Goal: Find specific page/section: Find specific page/section

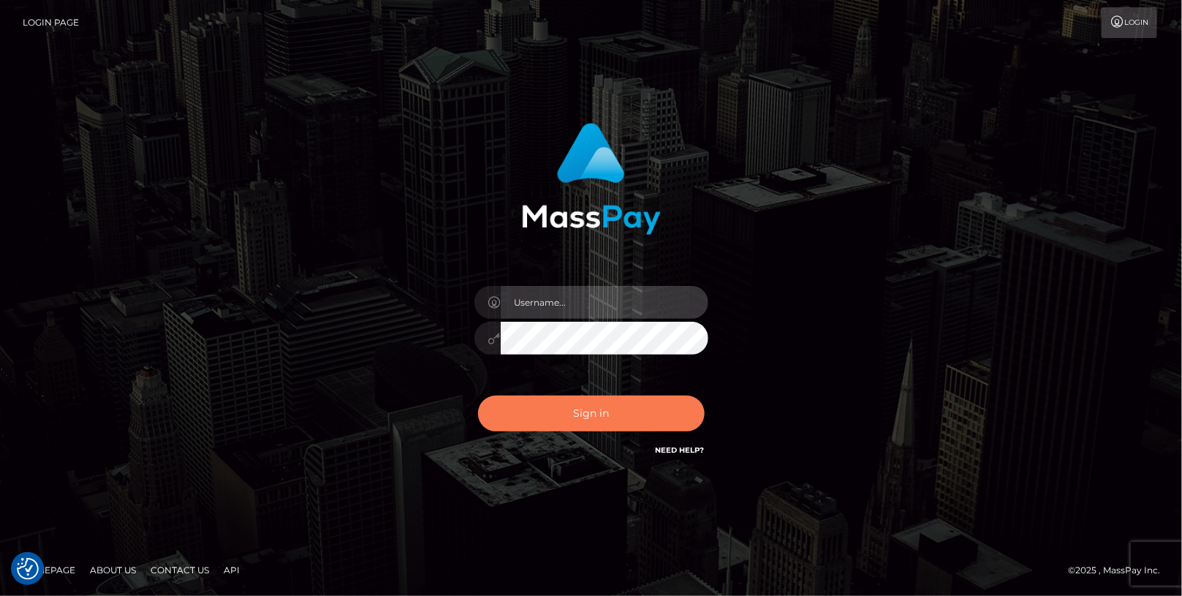
type input "angie.cosmo"
click at [594, 421] on button "Sign in" at bounding box center [591, 413] width 227 height 36
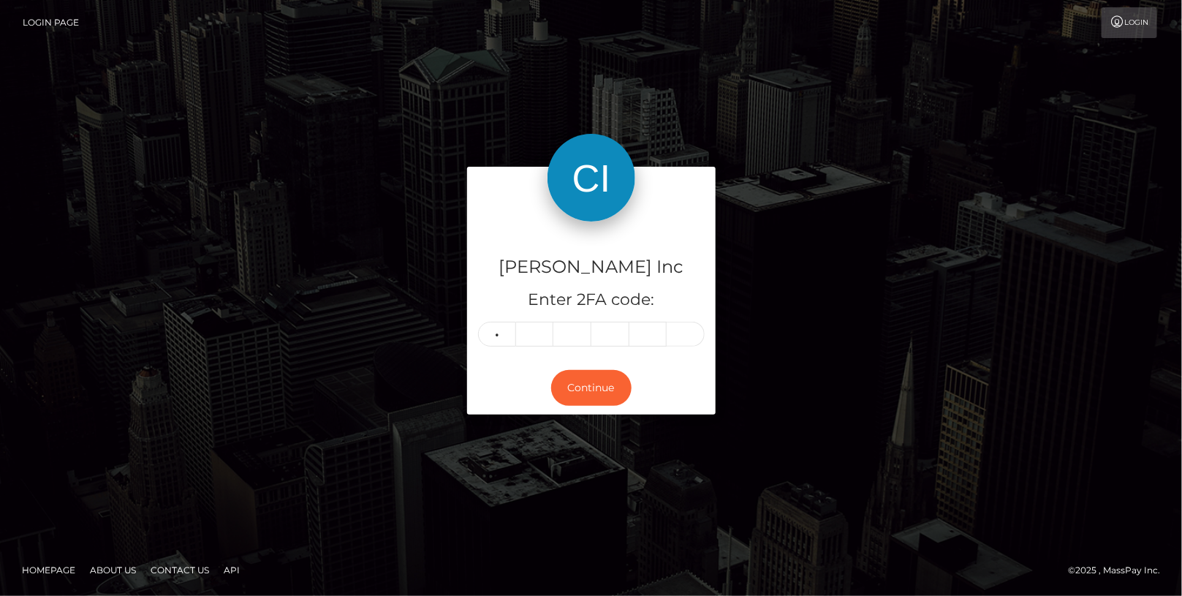
type input "3"
type input "9"
type input "1"
type input "3"
type input "1"
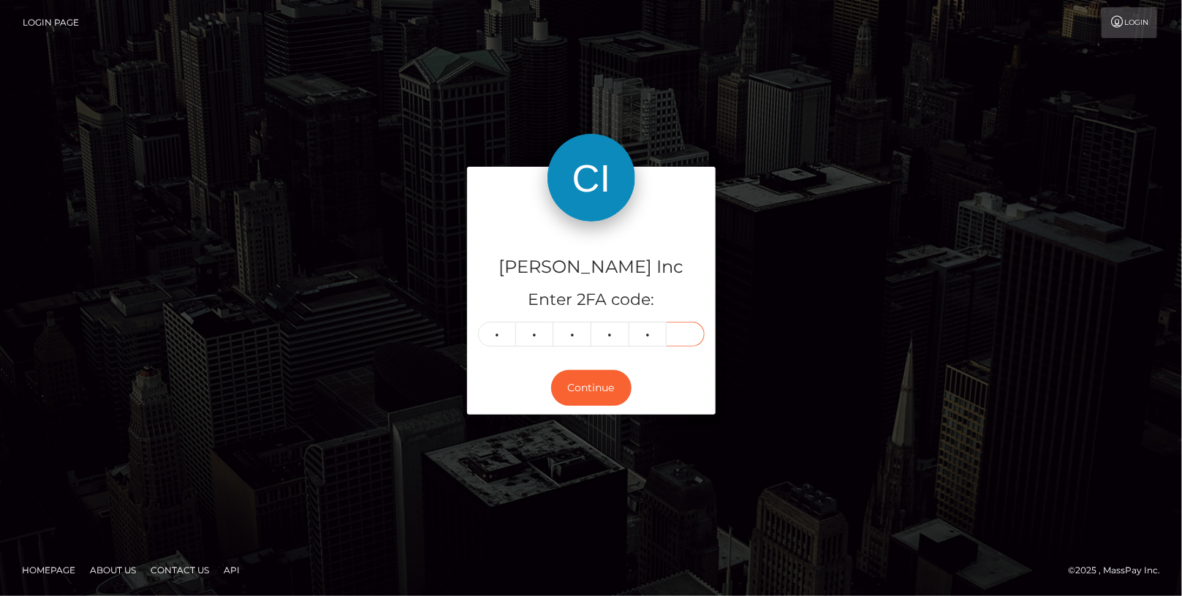
type input "3"
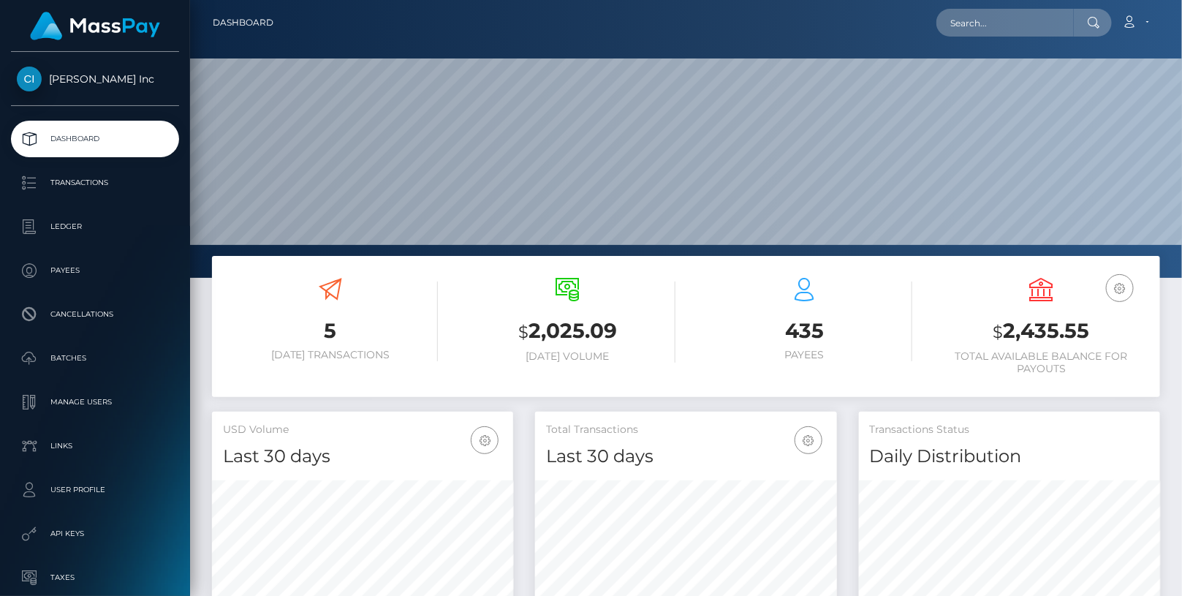
scroll to position [259, 301]
click at [1030, 26] on input "text" at bounding box center [1004, 23] width 137 height 28
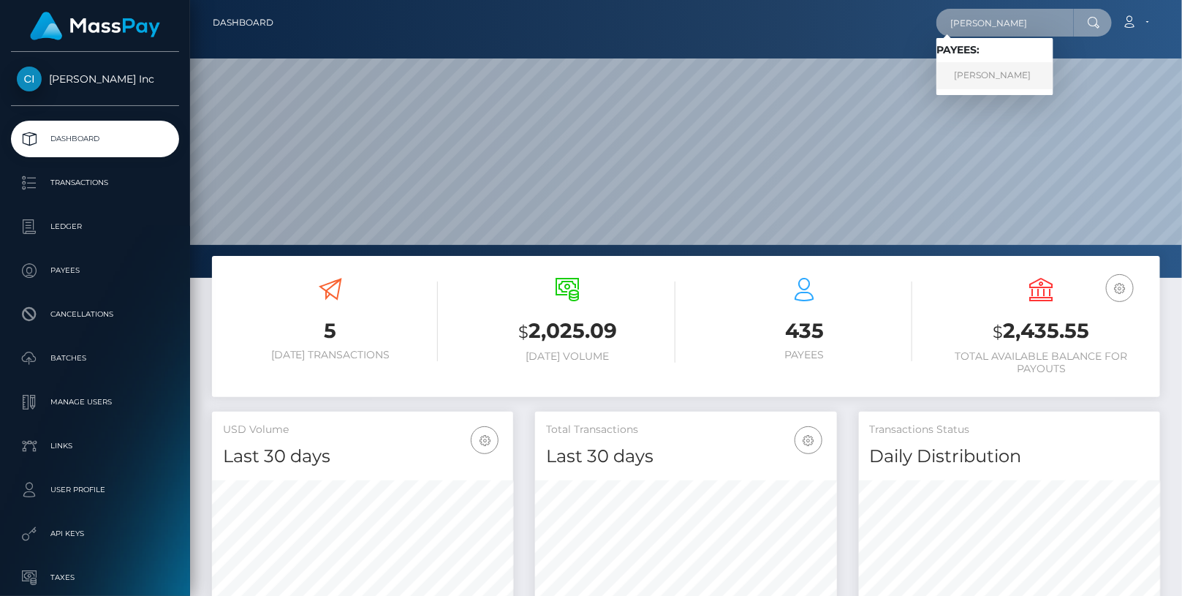
type input "[PERSON_NAME]"
click at [1029, 75] on link "[PERSON_NAME]" at bounding box center [994, 75] width 117 height 27
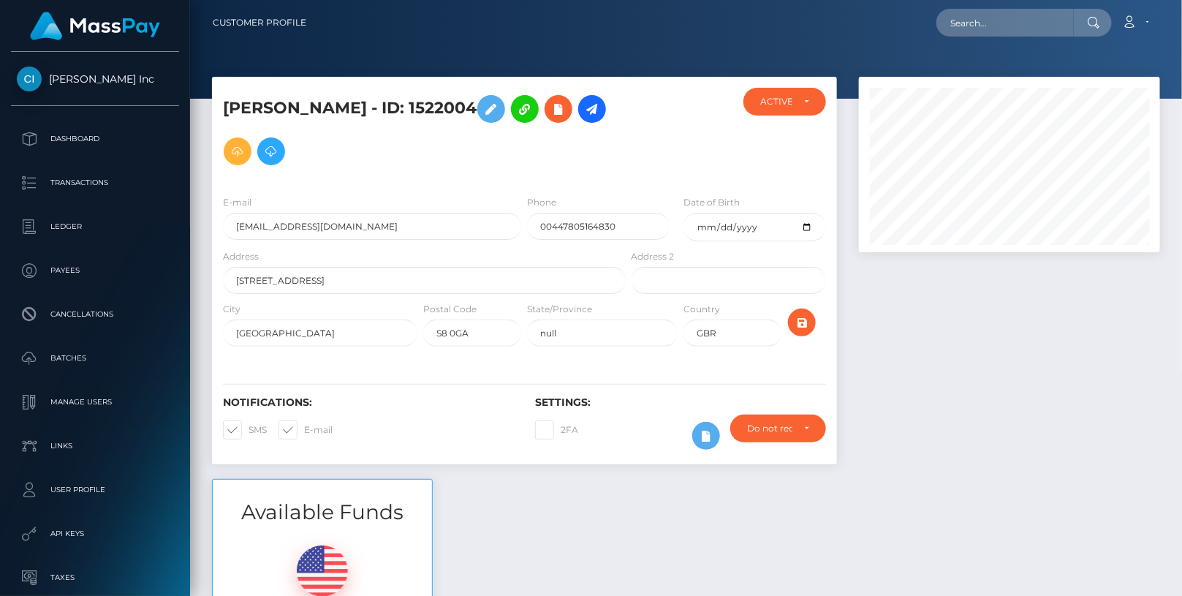
click at [1022, 330] on div at bounding box center [1009, 278] width 323 height 402
click at [882, 469] on div at bounding box center [1009, 278] width 323 height 402
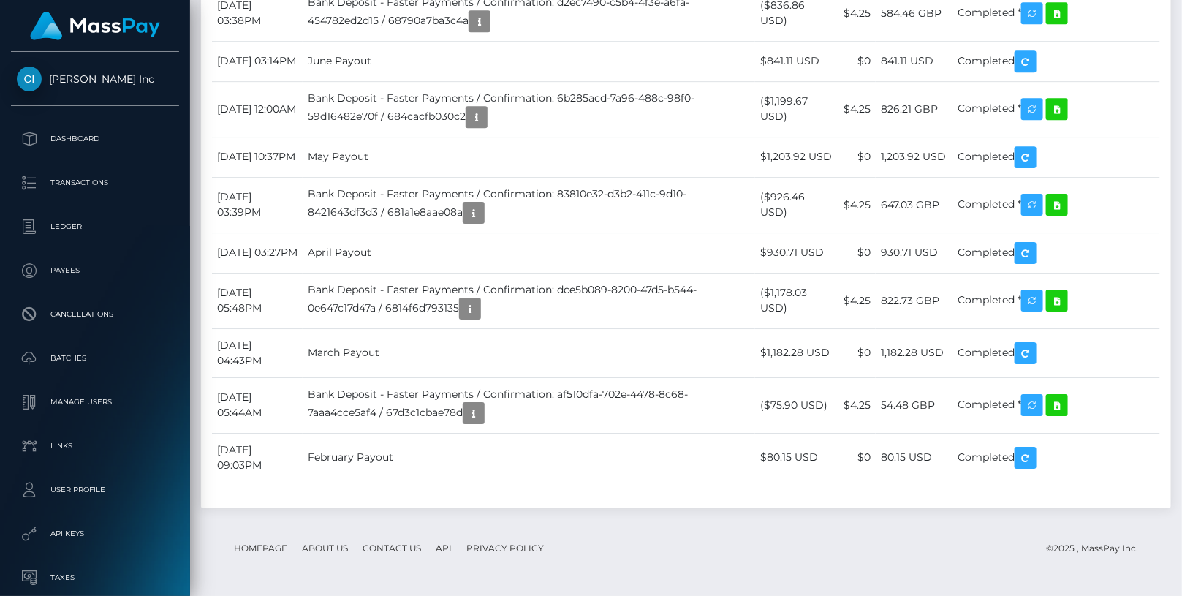
scroll to position [2061, 0]
